Goal: Information Seeking & Learning: Learn about a topic

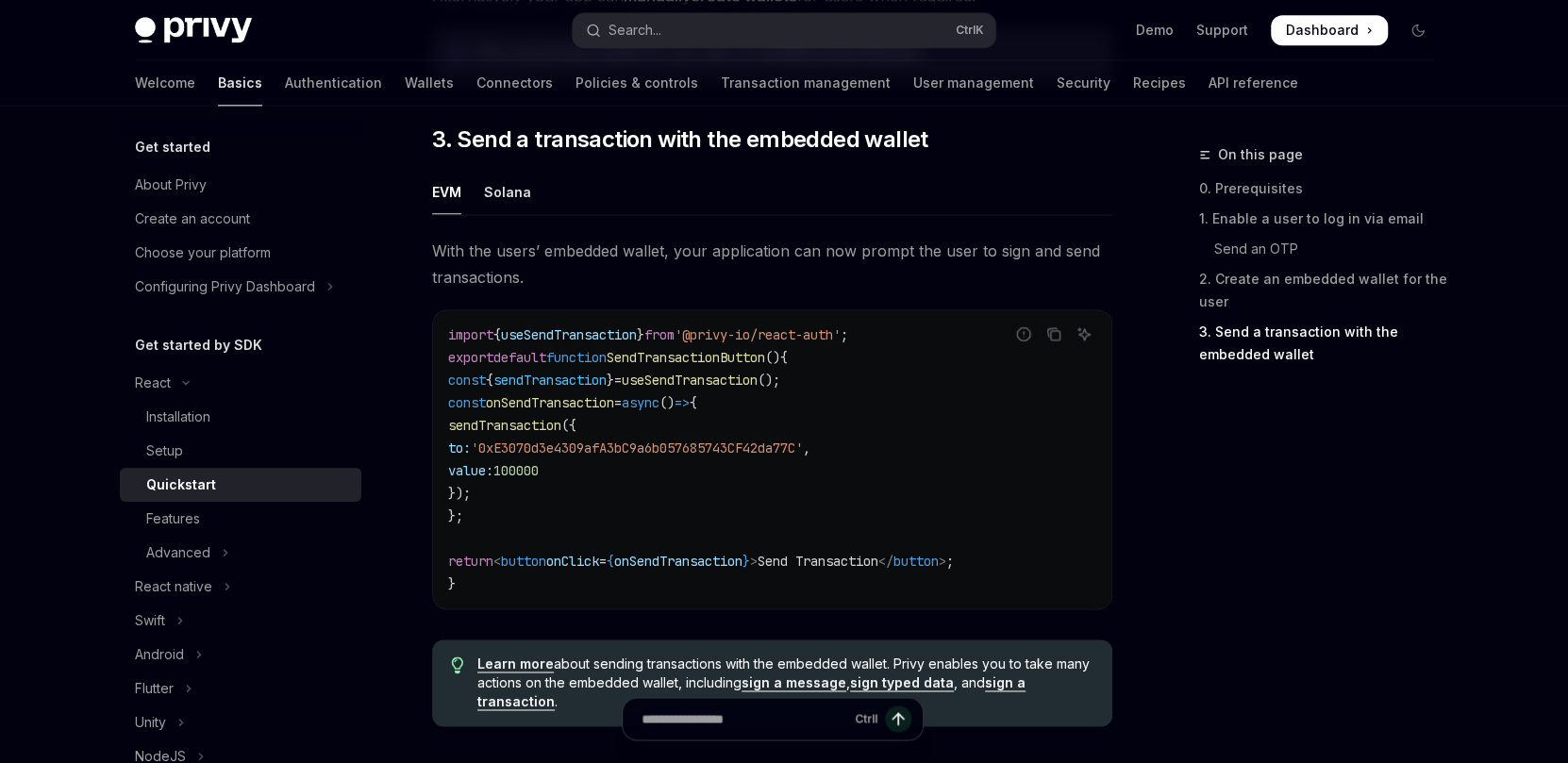
scroll to position [1635, 0]
click at [504, 204] on div "Solana" at bounding box center [507, 192] width 47 height 44
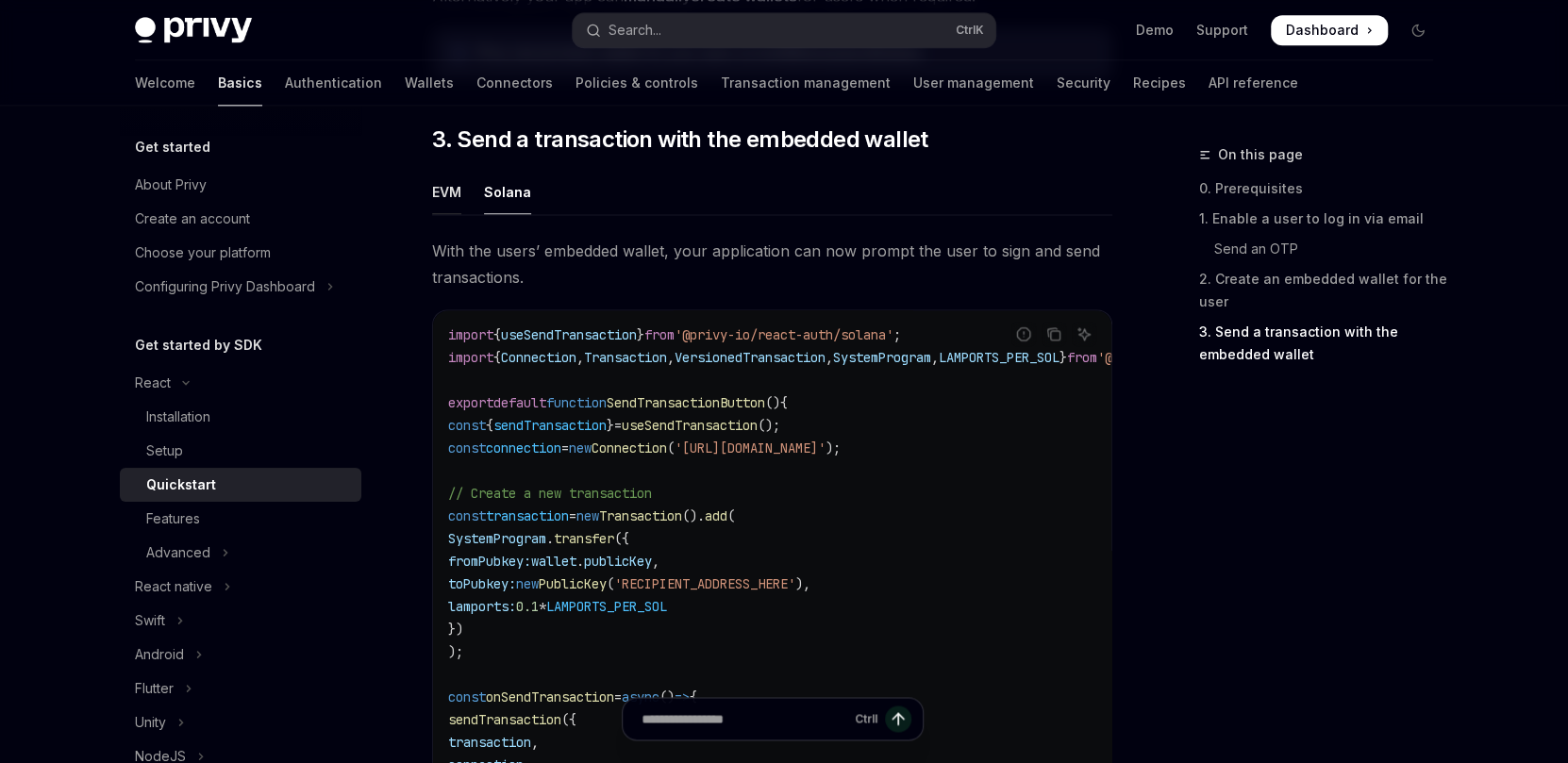
click at [446, 203] on div "EVM" at bounding box center [446, 192] width 30 height 44
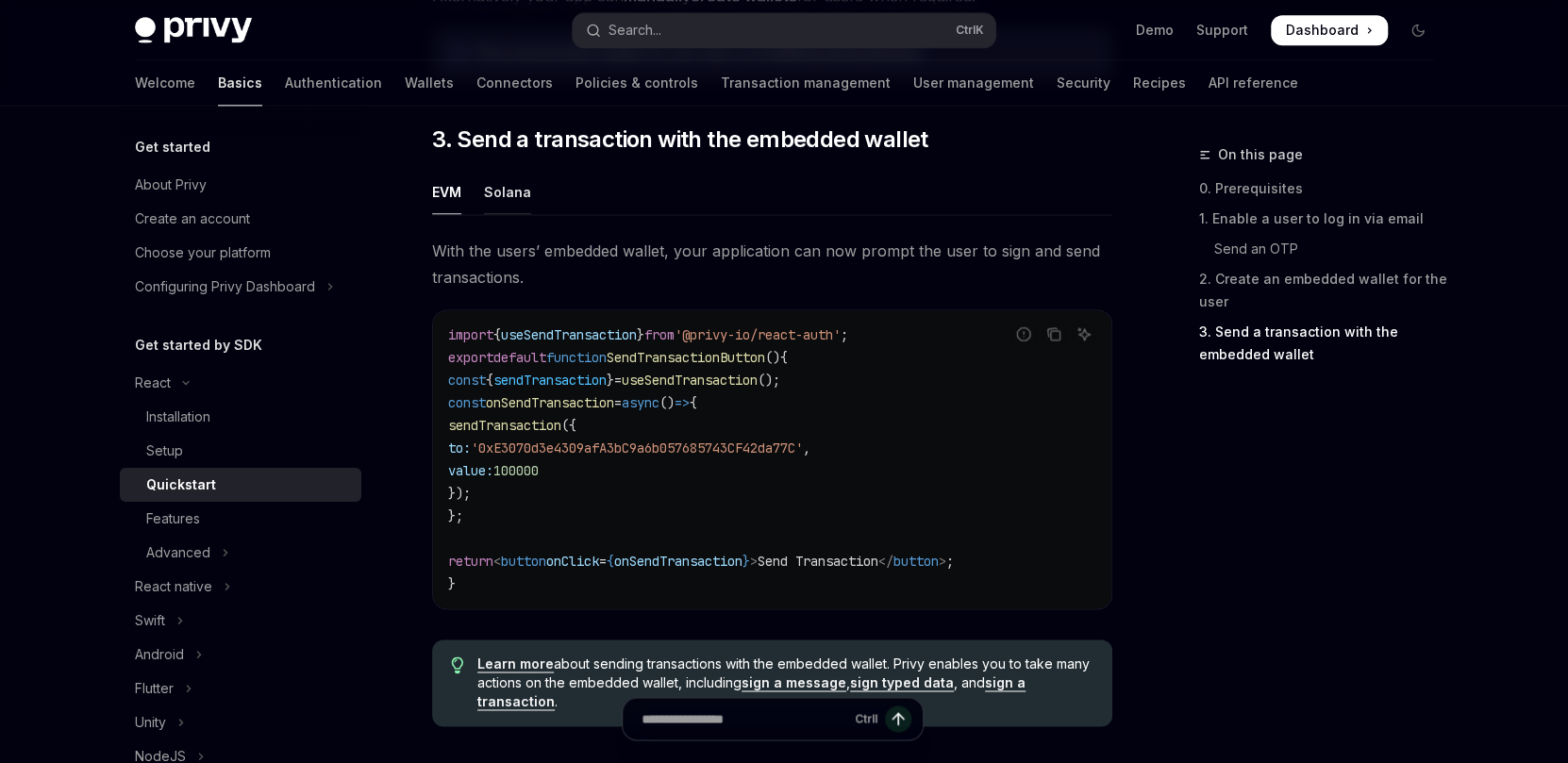
click at [491, 184] on div "Solana" at bounding box center [507, 192] width 47 height 44
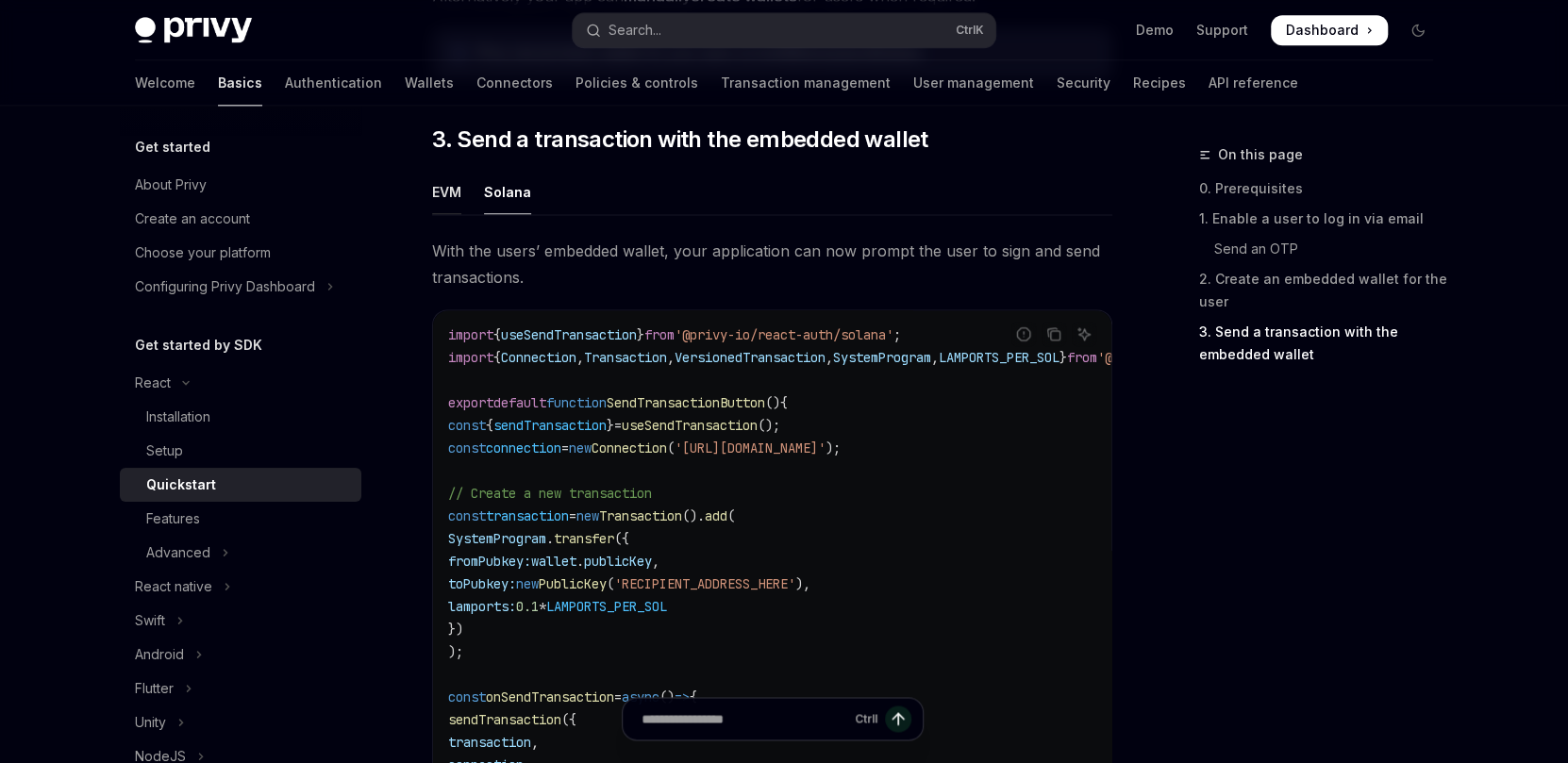
click at [453, 193] on div "EVM" at bounding box center [446, 192] width 30 height 44
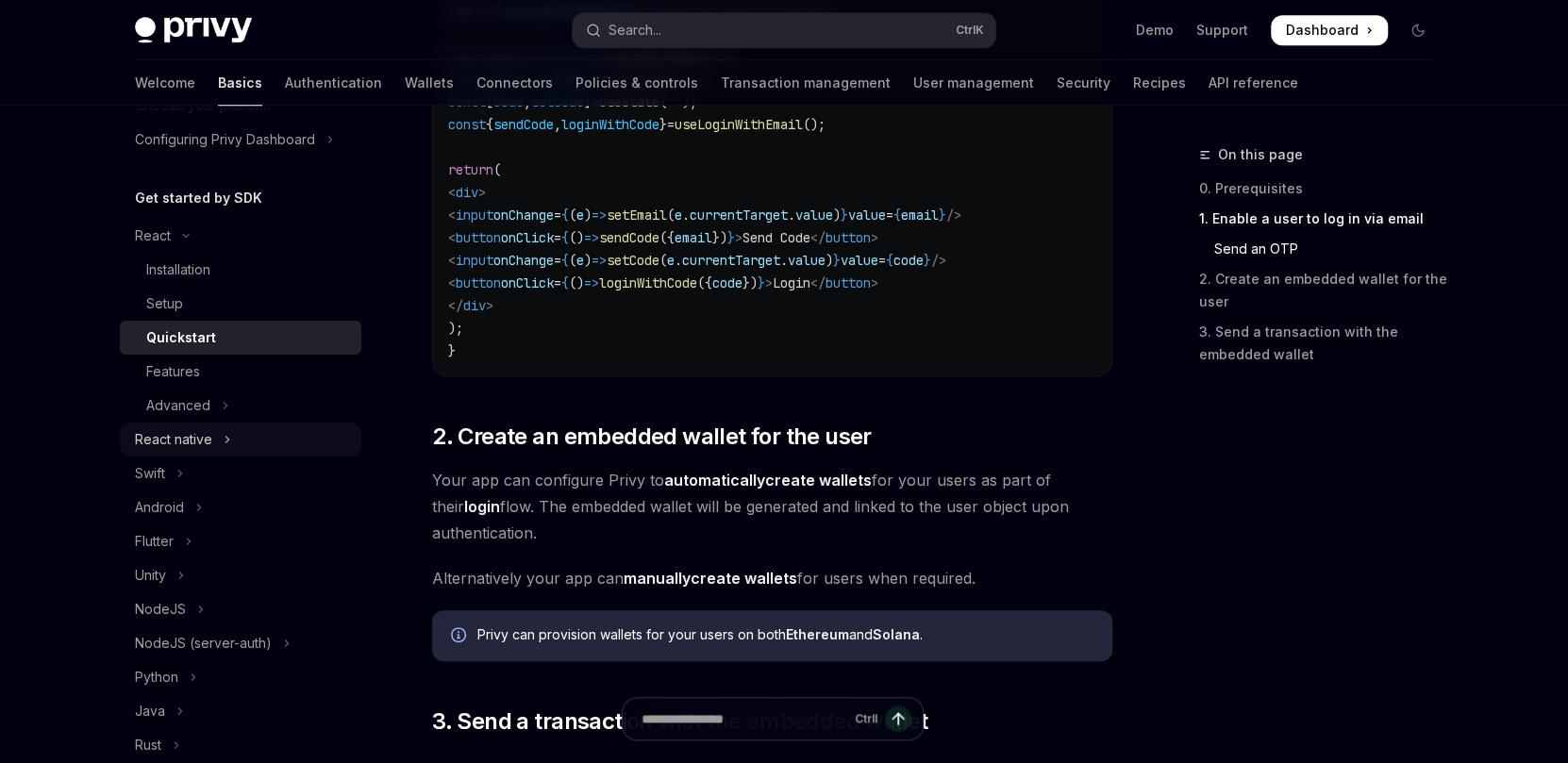
scroll to position [148, 0]
click at [229, 405] on button "Advanced" at bounding box center [240, 405] width 242 height 34
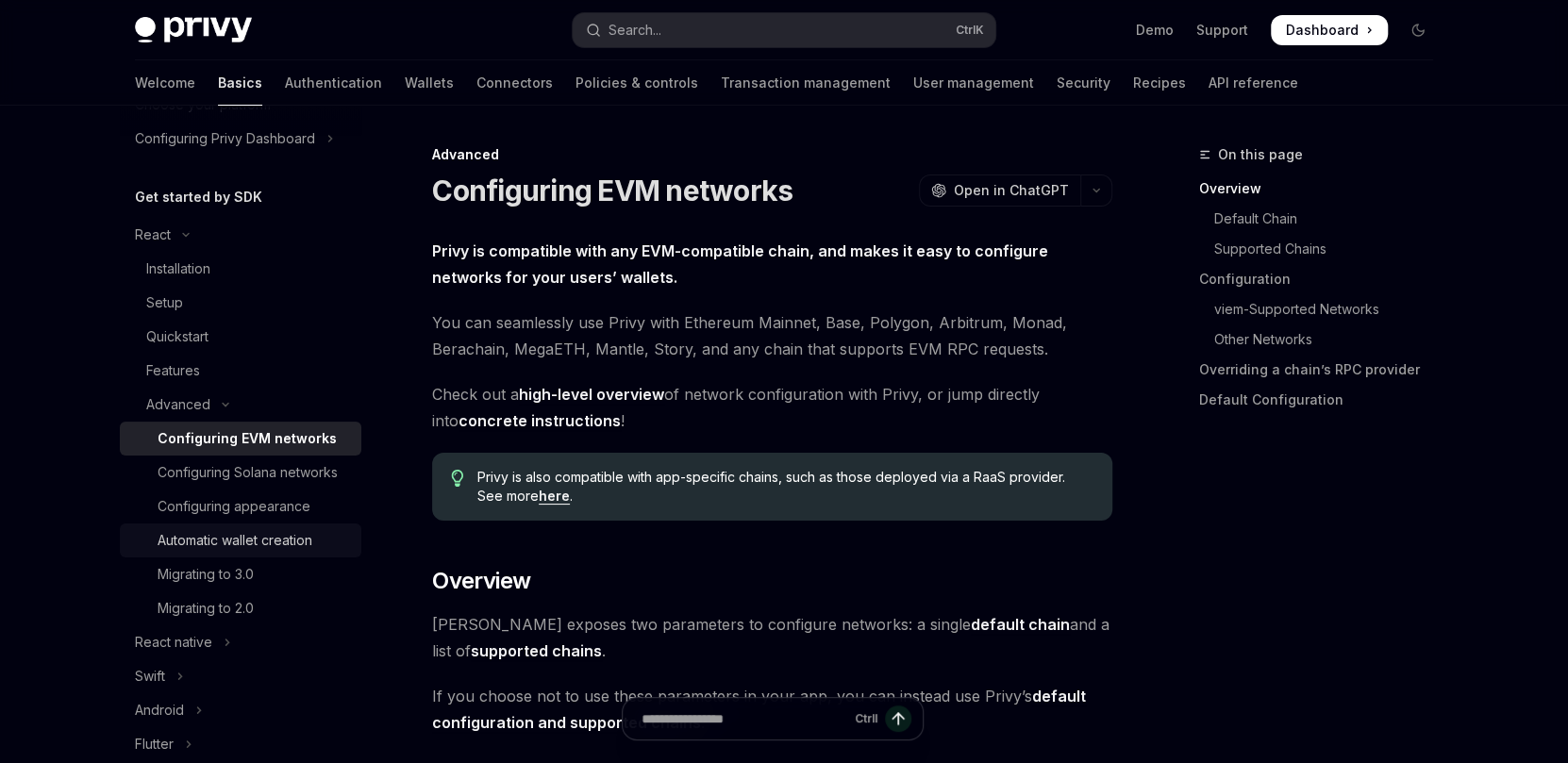
click at [254, 552] on div "Automatic wallet creation" at bounding box center [235, 540] width 155 height 23
type textarea "*"
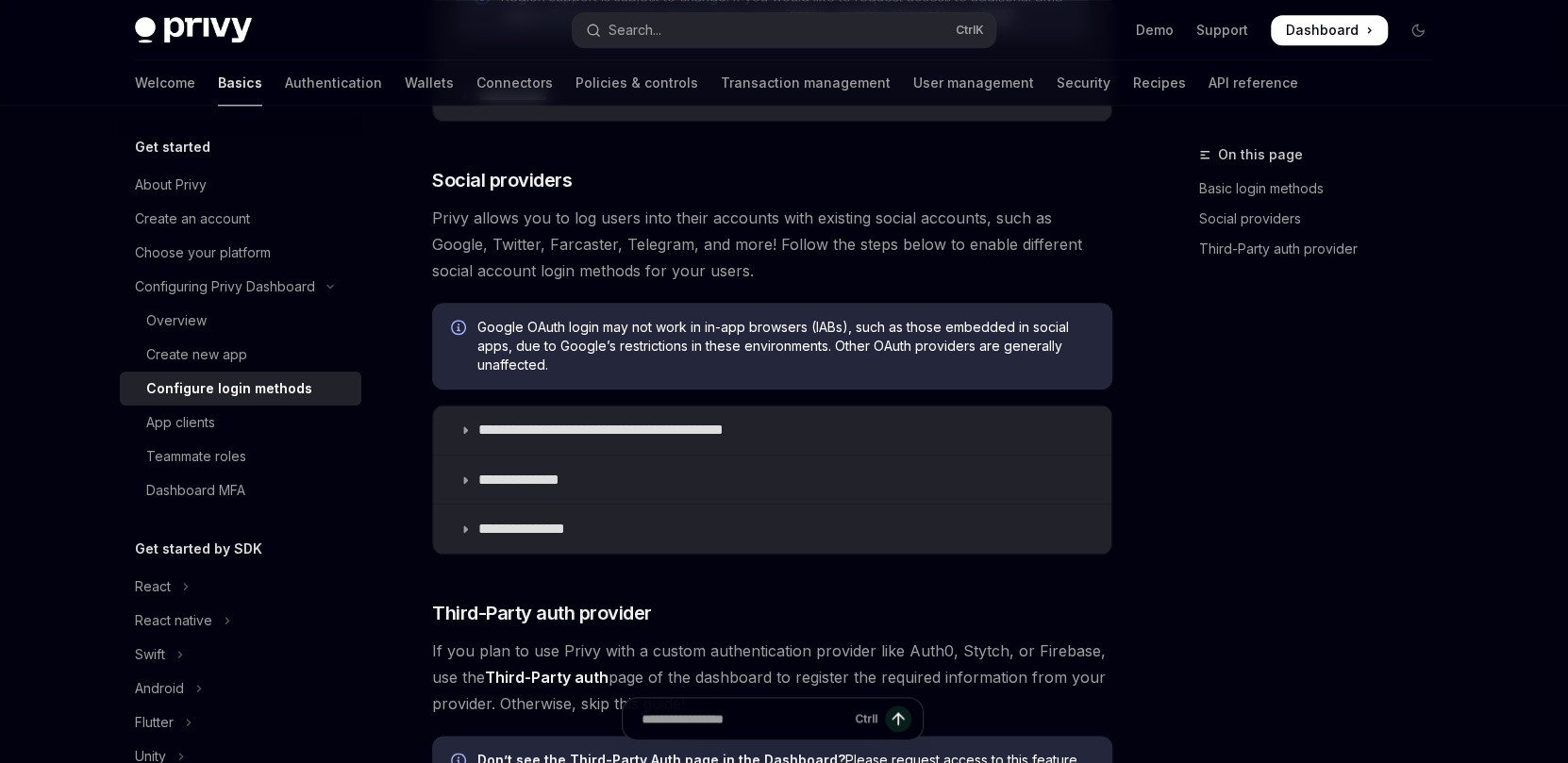
scroll to position [1351, 0]
click at [604, 418] on p "**********" at bounding box center [634, 428] width 311 height 19
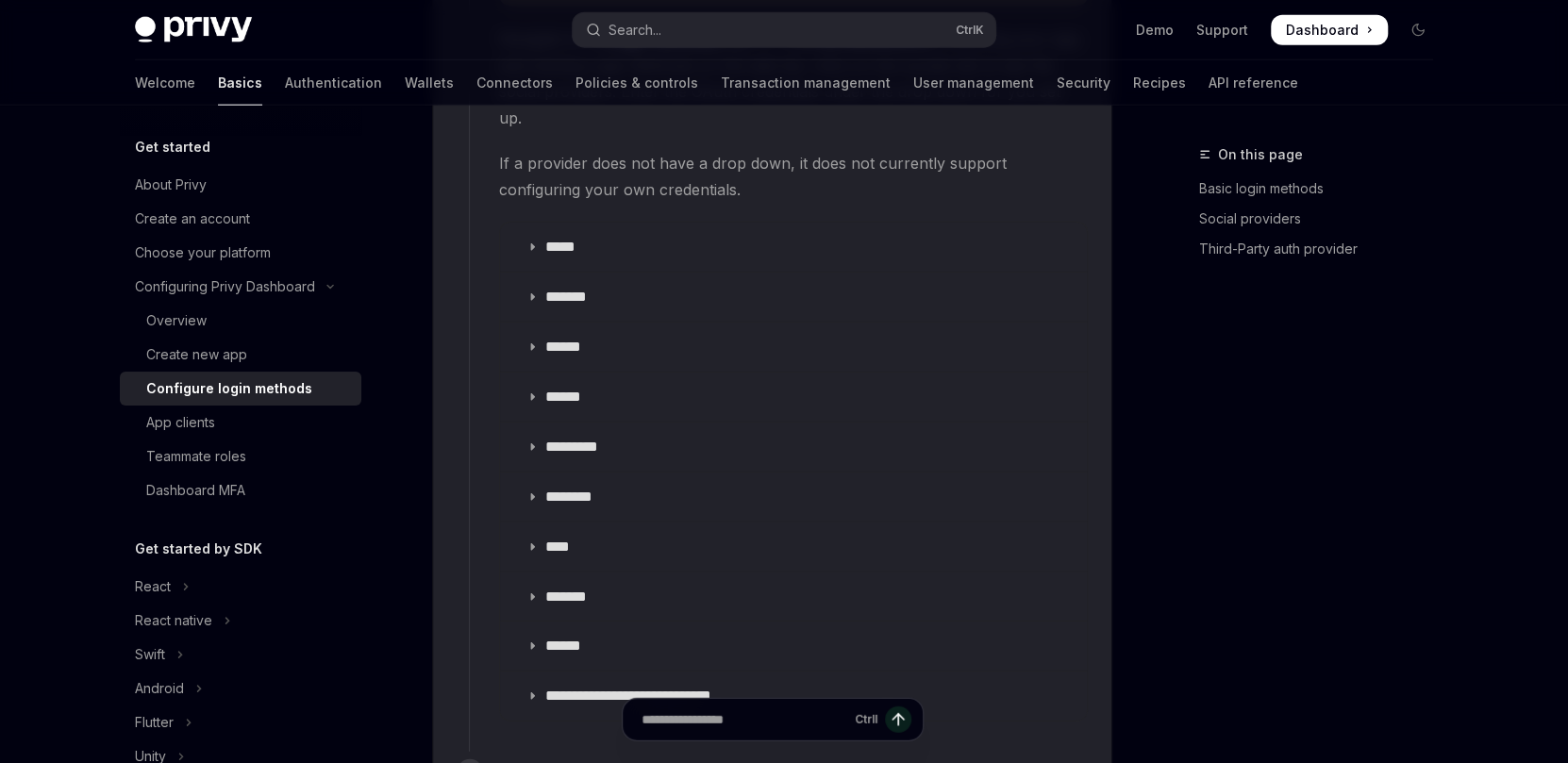
scroll to position [3030, 0]
click at [614, 371] on summary "******" at bounding box center [793, 394] width 587 height 49
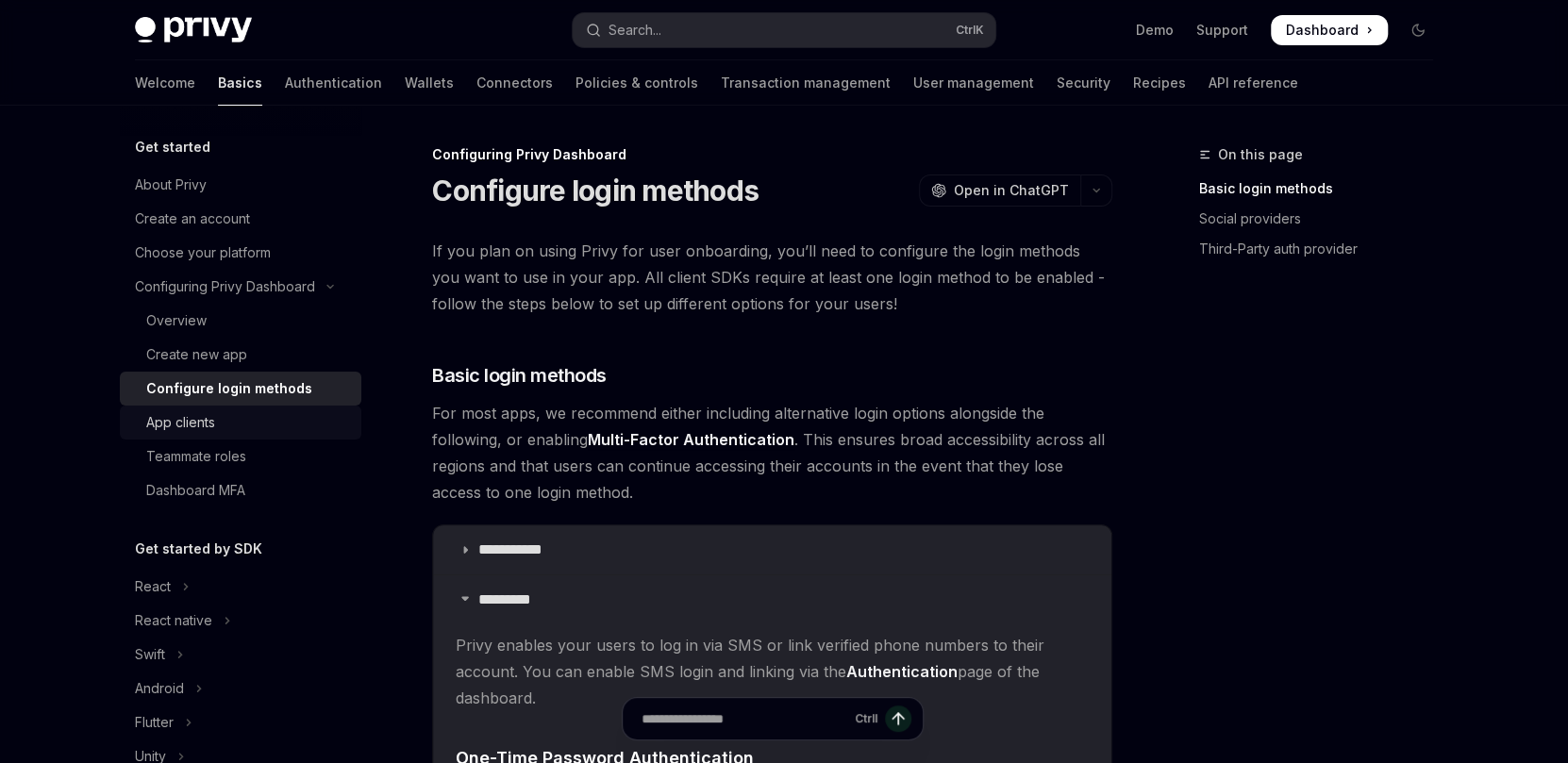
click at [241, 418] on div "App clients" at bounding box center [247, 423] width 204 height 23
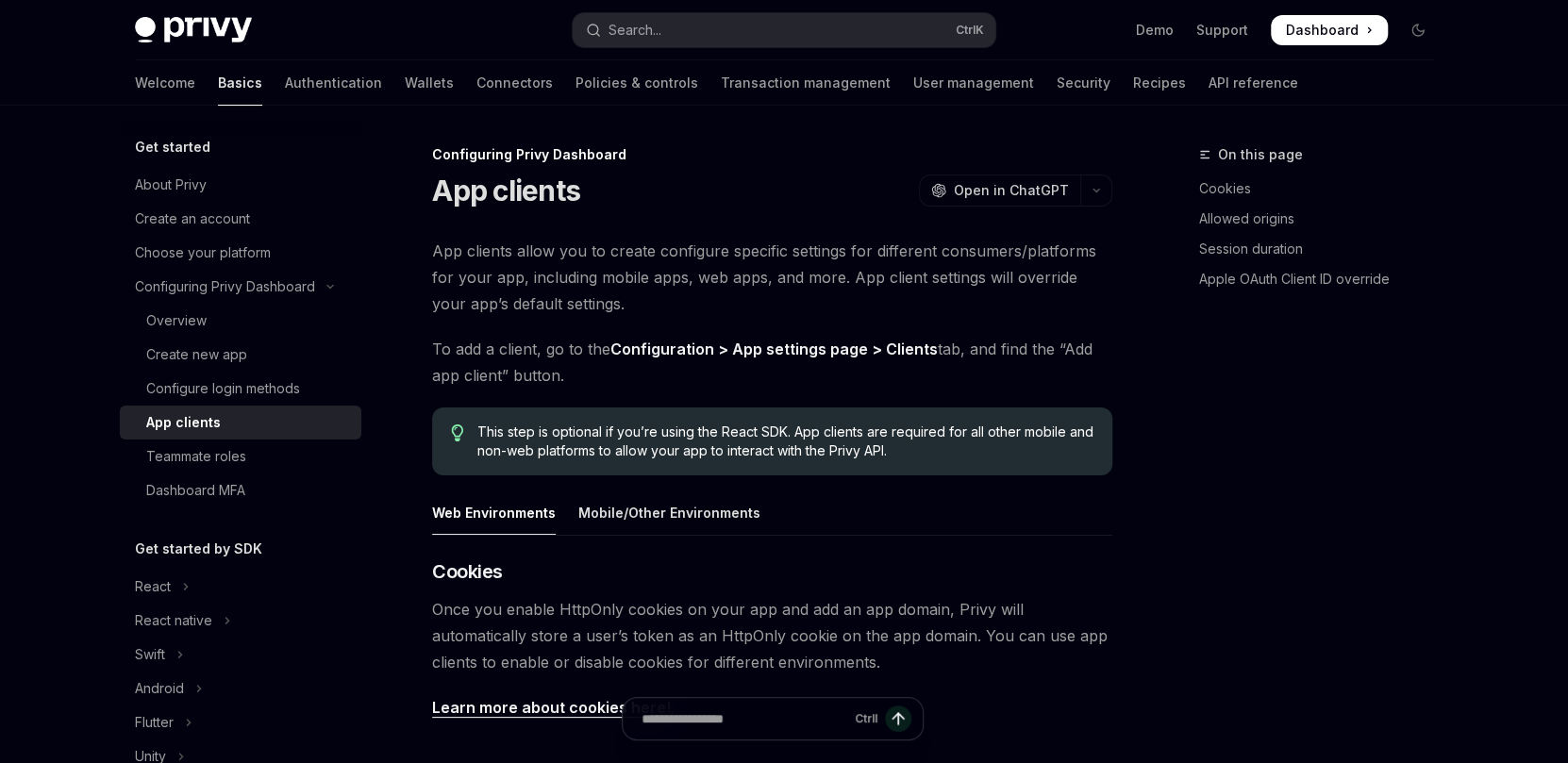
type textarea "*"
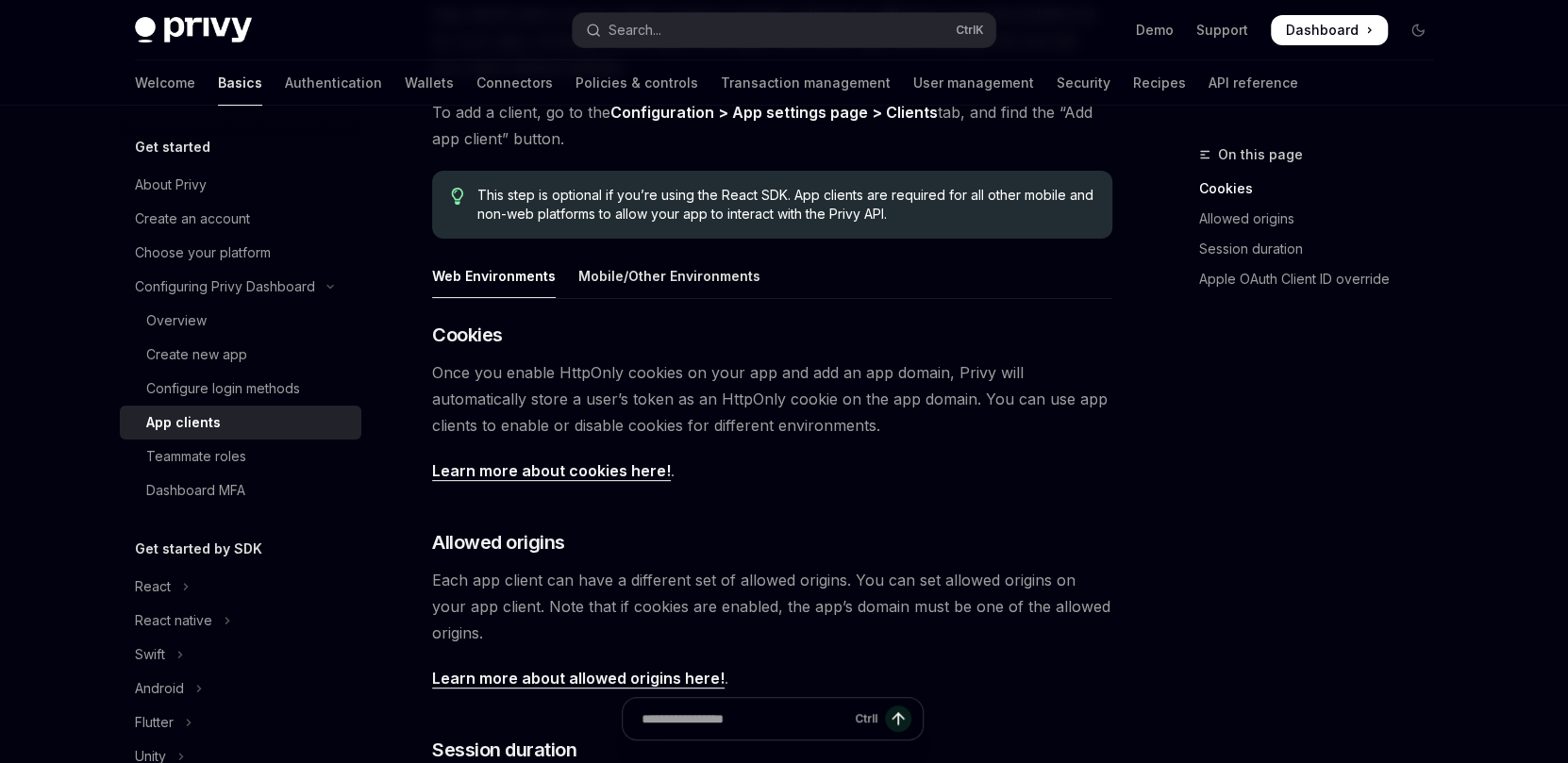
scroll to position [238, 0]
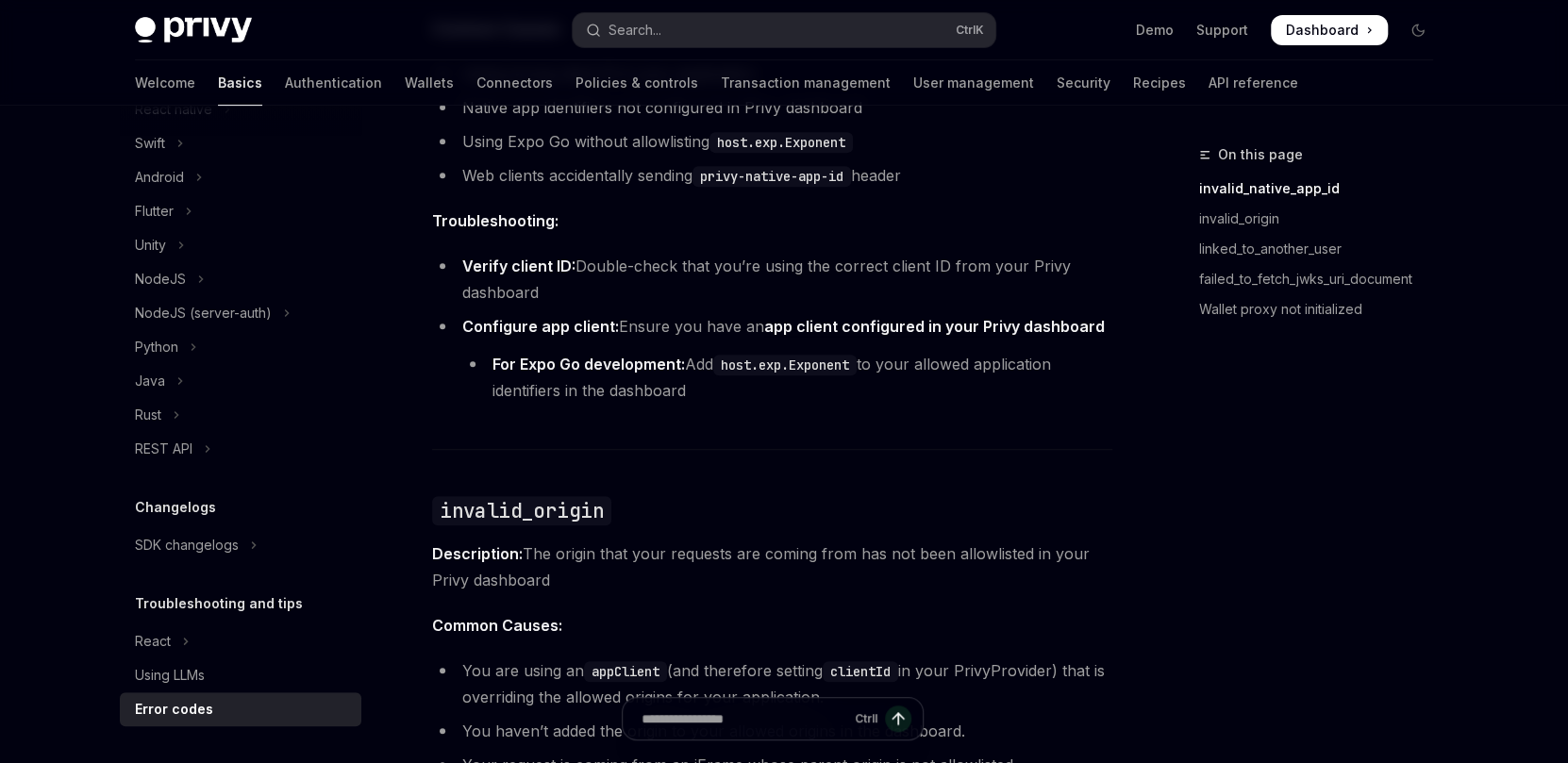
scroll to position [485, 0]
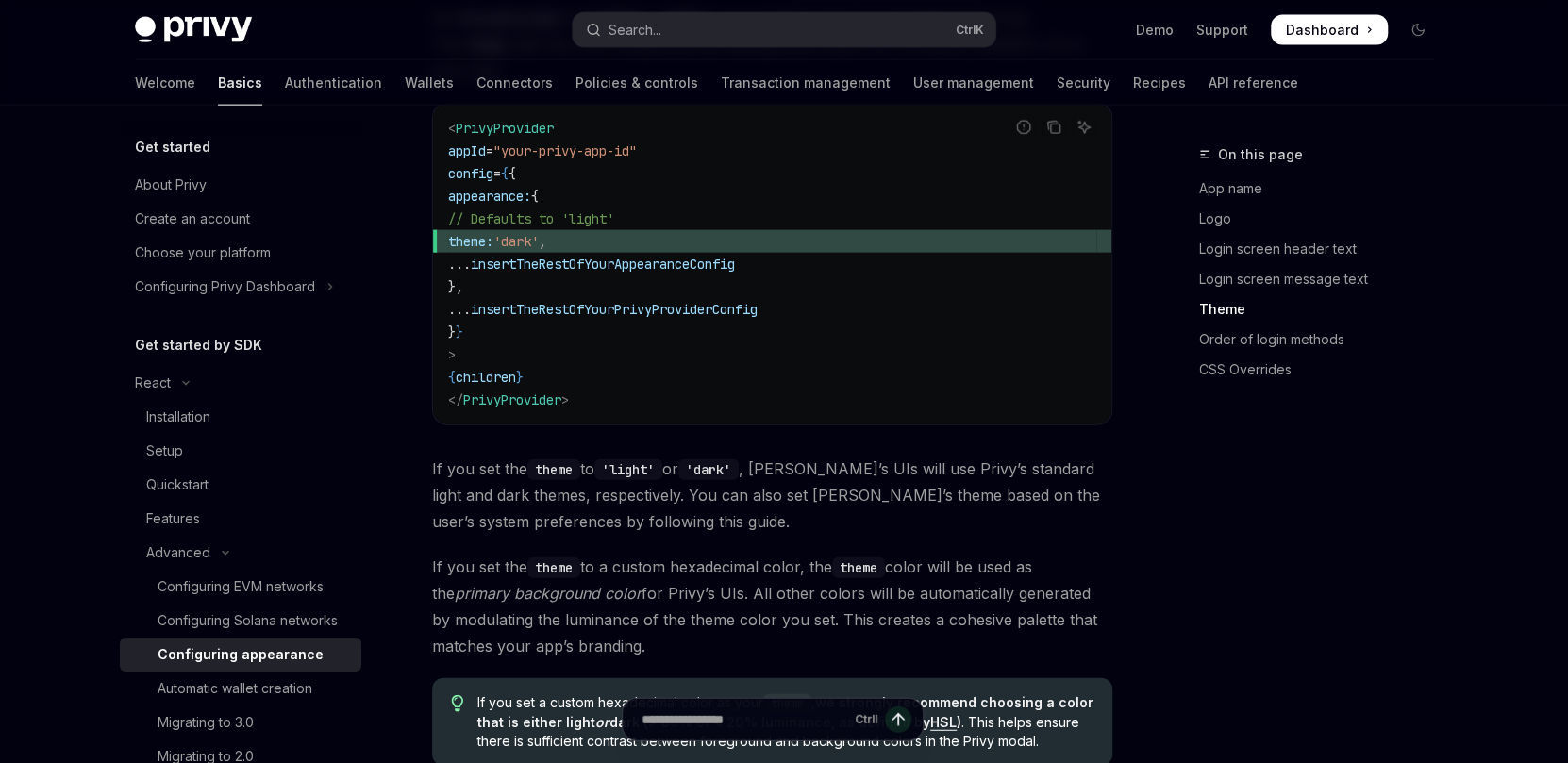
scroll to position [2897, 0]
